Goal: Transaction & Acquisition: Download file/media

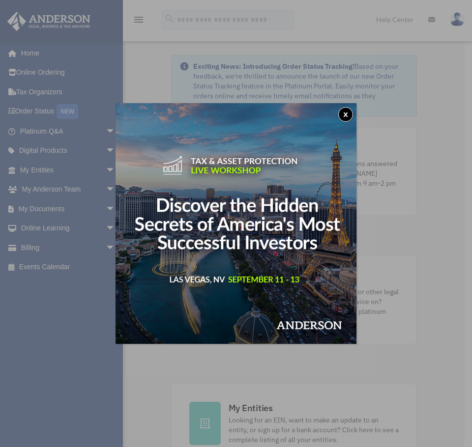
click at [347, 119] on button "x" at bounding box center [345, 114] width 15 height 15
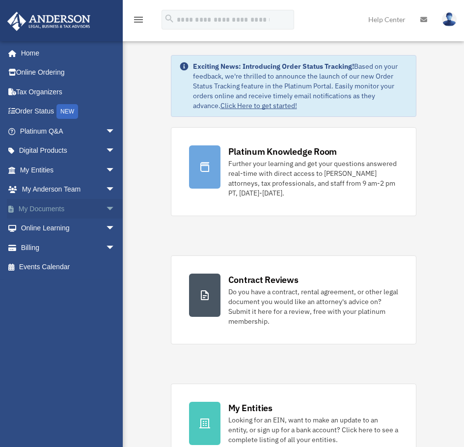
click at [35, 208] on link "My Documents arrow_drop_down" at bounding box center [68, 209] width 123 height 20
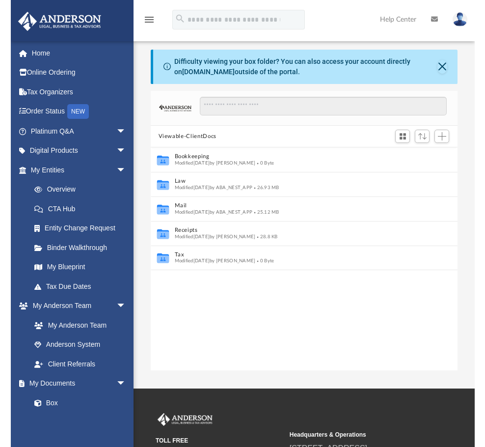
scroll to position [216, 300]
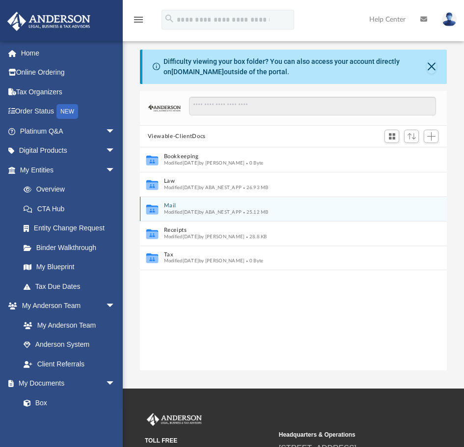
click at [214, 212] on span "Modified [DATE] by ABA_NEST_APP" at bounding box center [203, 212] width 78 height 5
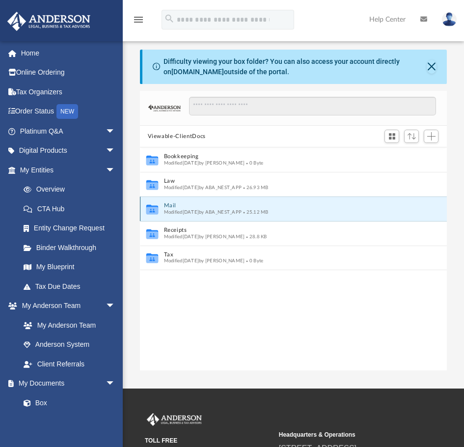
click at [154, 211] on icon "grid" at bounding box center [152, 209] width 12 height 10
click at [167, 206] on button "Mail" at bounding box center [287, 206] width 247 height 6
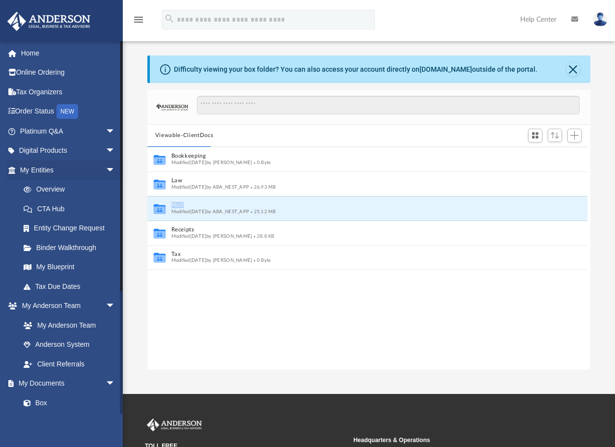
scroll to position [216, 436]
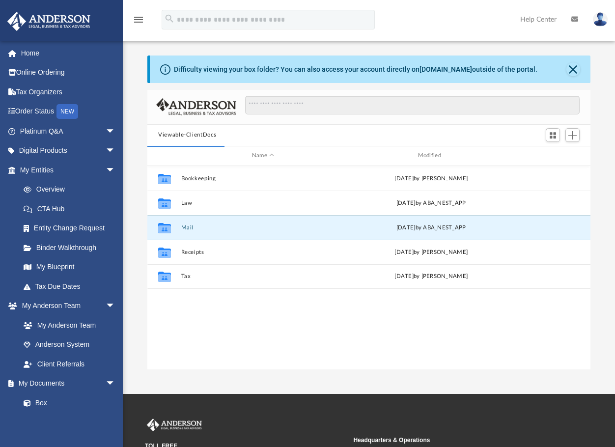
click at [231, 352] on div "Collaborated Folder Bookkeeping [DATE] by [PERSON_NAME] Collaborated Folder Law…" at bounding box center [368, 267] width 443 height 203
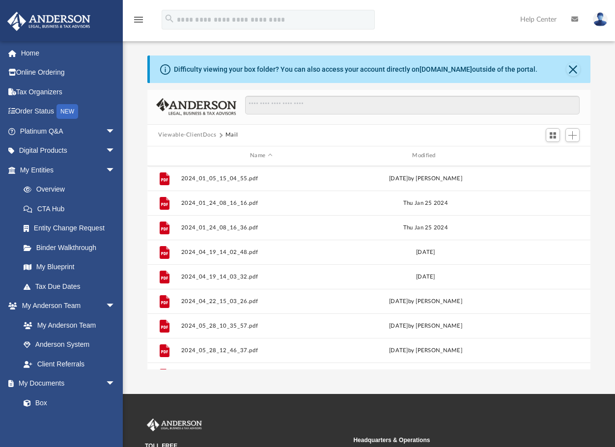
scroll to position [509, 0]
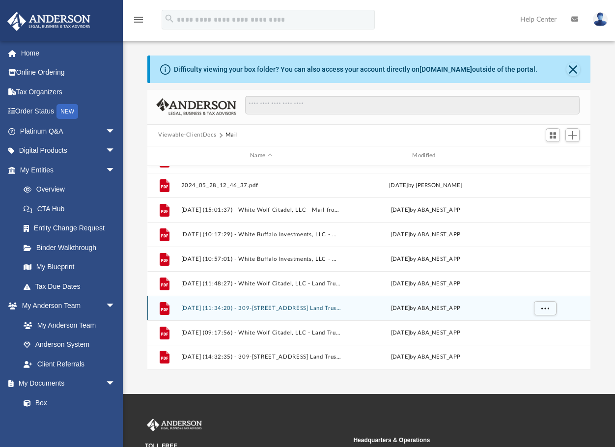
click at [219, 308] on button "[DATE] (11:34:20) - 309-[STREET_ADDRESS] Land Trust - Land Trust Documents from…" at bounding box center [261, 308] width 160 height 6
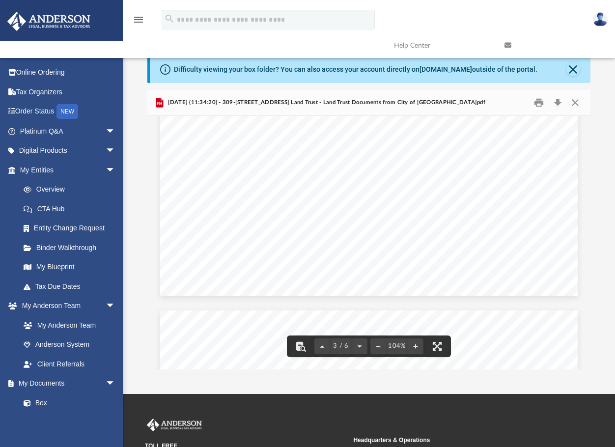
scroll to position [1965, 0]
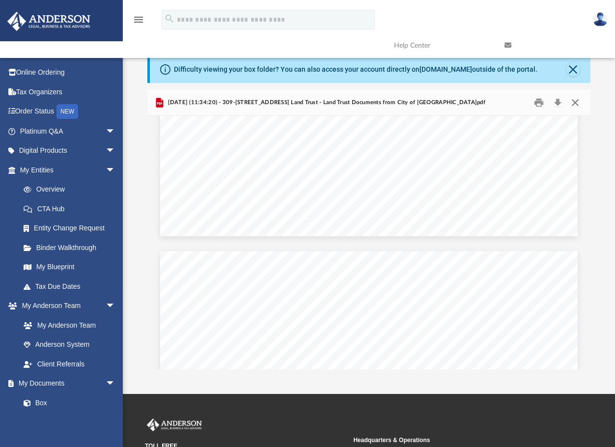
click at [471, 100] on button "Close" at bounding box center [575, 102] width 18 height 15
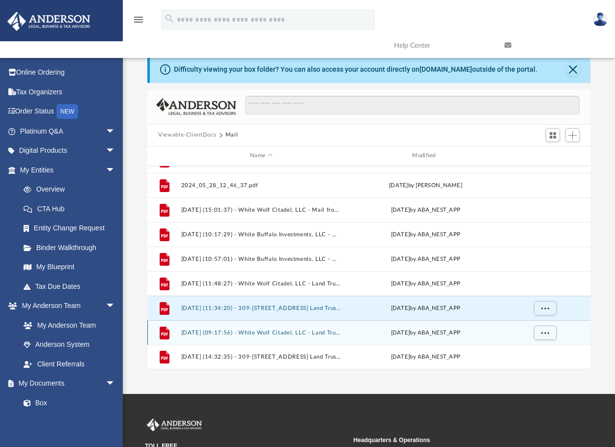
click at [296, 333] on button "[DATE] (09:17:56) - White Wolf Citadel, LLC - Land Trust Documents from [PERSON…" at bounding box center [261, 333] width 160 height 6
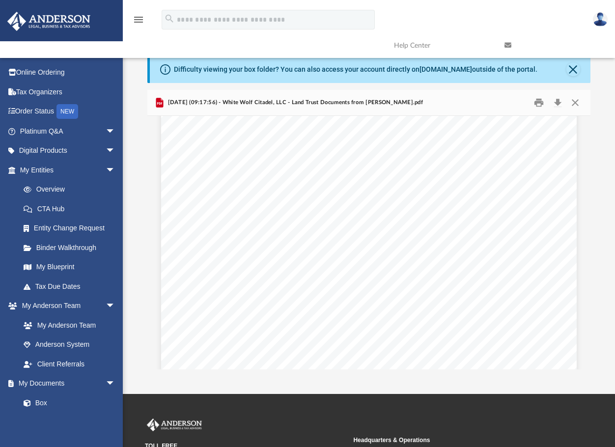
scroll to position [1523, 0]
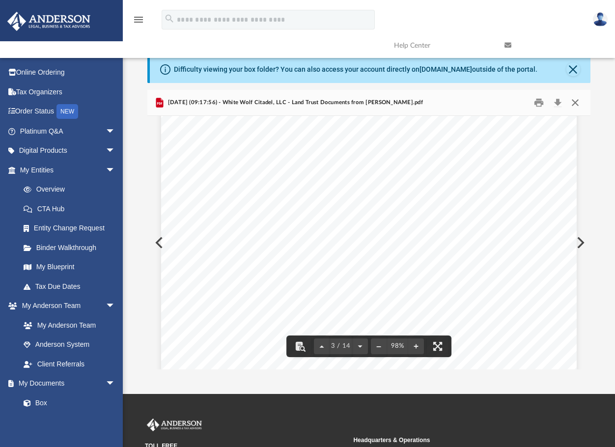
click at [471, 102] on button "Close" at bounding box center [575, 102] width 18 height 15
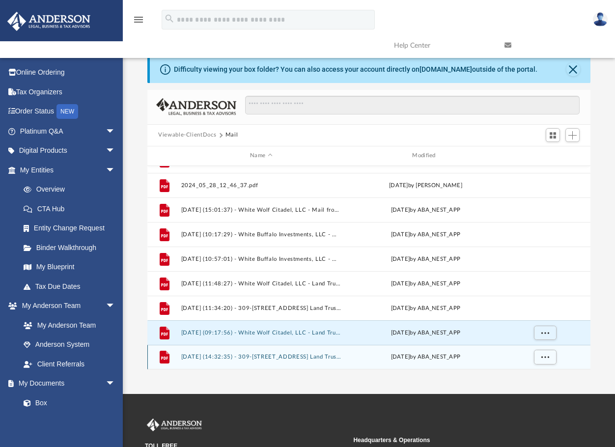
click at [295, 357] on button "[DATE] (14:32:35) - 309-[STREET_ADDRESS] Land Trust - Land Trust Documents from…" at bounding box center [261, 357] width 160 height 6
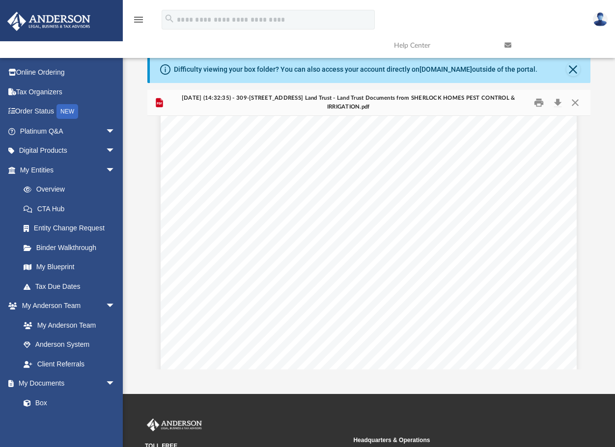
scroll to position [49, 0]
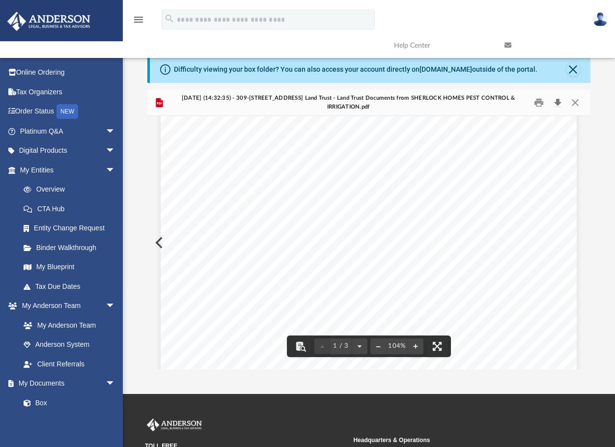
click at [471, 100] on button "Download" at bounding box center [558, 102] width 18 height 15
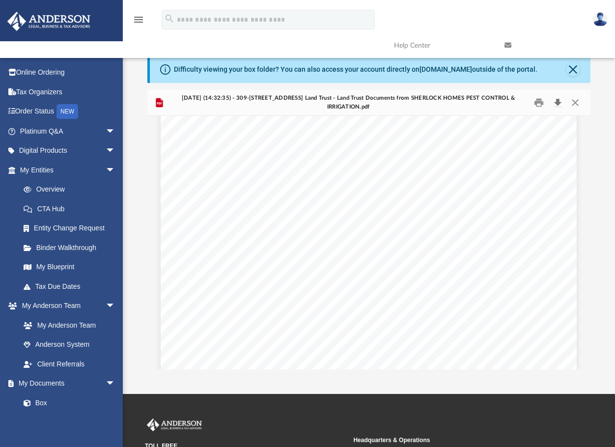
click at [471, 103] on button "Download" at bounding box center [558, 102] width 18 height 15
